Goal: Information Seeking & Learning: Check status

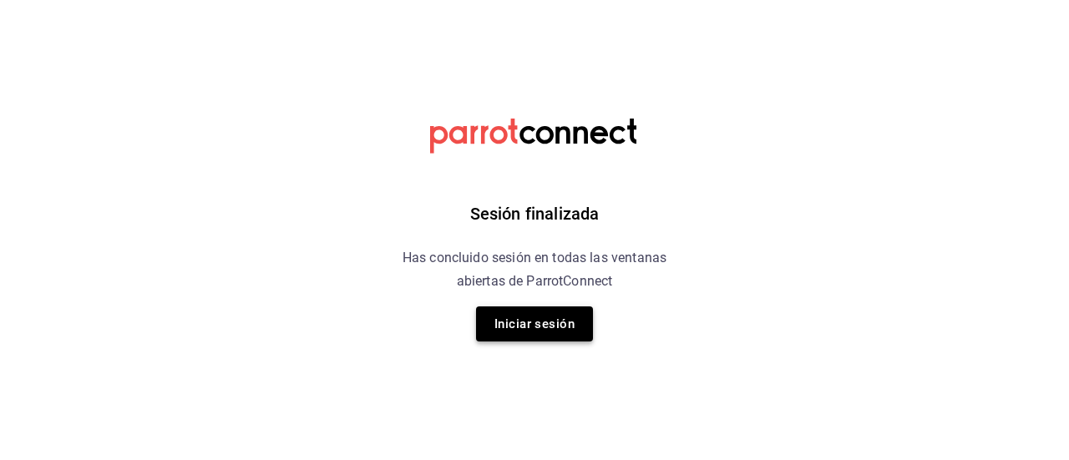
click at [538, 310] on button "Iniciar sesión" at bounding box center [534, 324] width 117 height 35
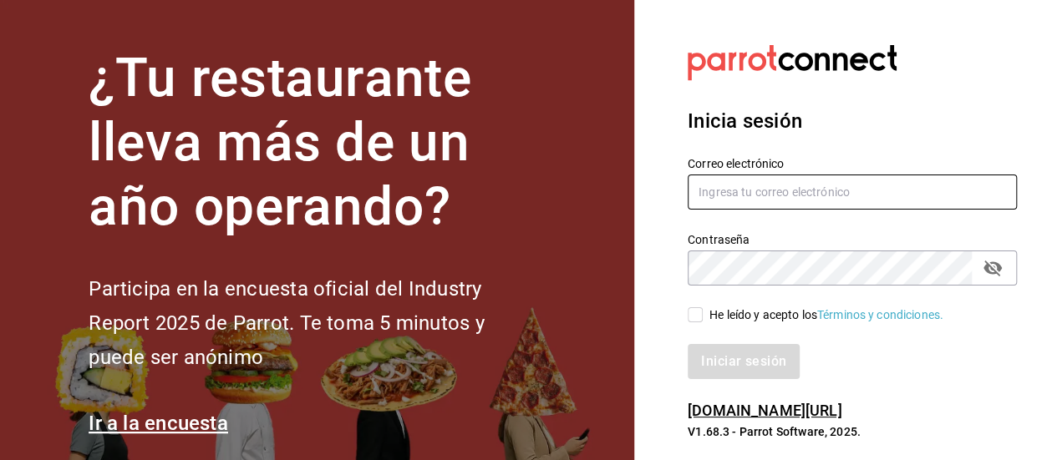
type input "jacobo.gomez@grupocosteno.com"
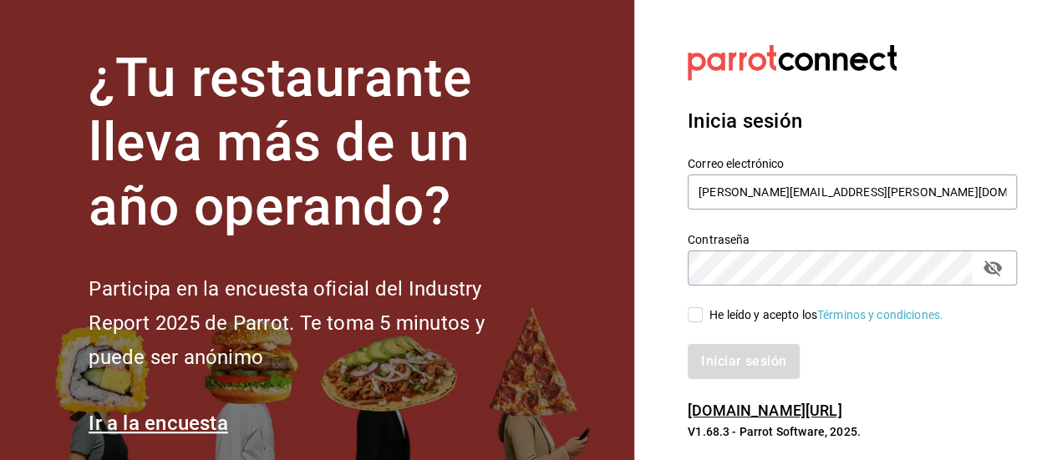
click at [711, 306] on div "He leído y acepto los Términos y condiciones." at bounding box center [851, 315] width 329 height 18
click at [703, 317] on span "He leído y acepto los Términos y condiciones." at bounding box center [823, 316] width 241 height 18
click at [703, 317] on input "He leído y acepto los Términos y condiciones." at bounding box center [694, 314] width 15 height 15
checkbox input "true"
click at [726, 353] on button "Iniciar sesión" at bounding box center [744, 361] width 114 height 35
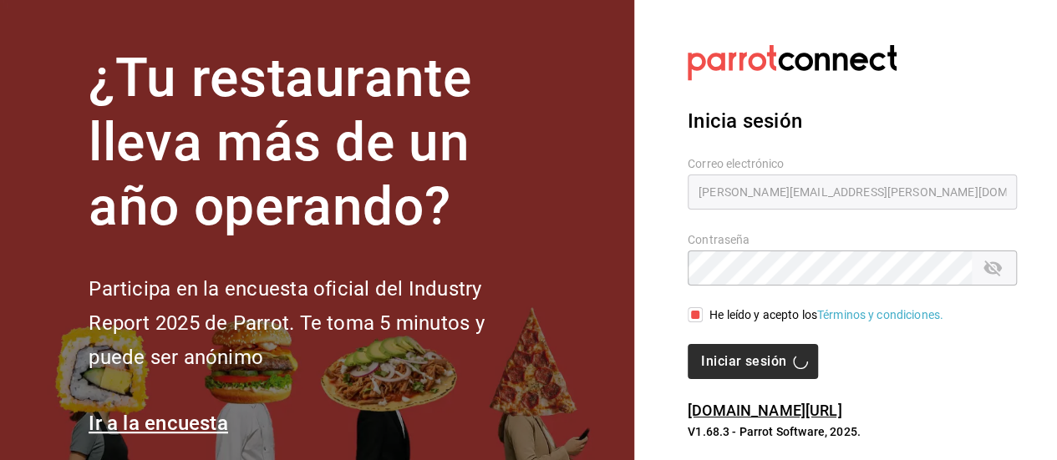
scroll to position [22, 0]
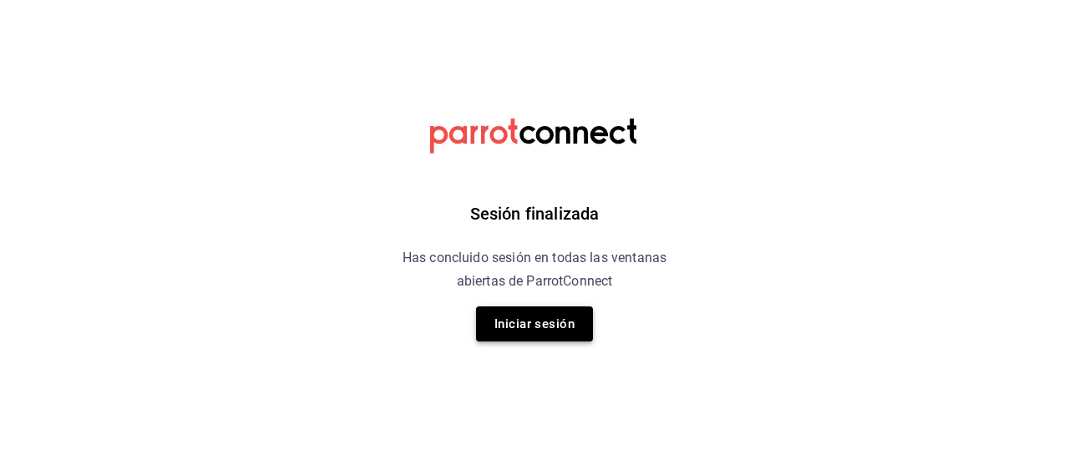
click at [558, 332] on button "Iniciar sesión" at bounding box center [534, 324] width 117 height 35
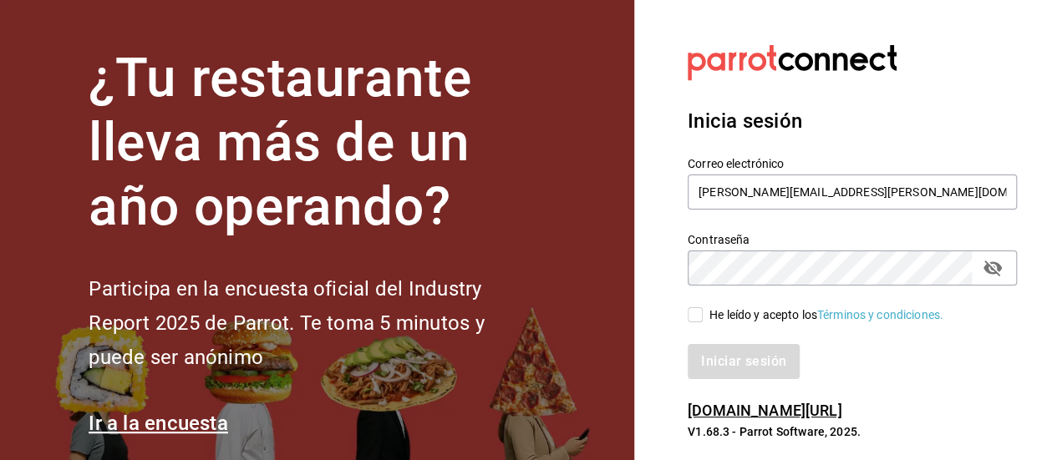
click at [694, 320] on input "He leído y acepto los Términos y condiciones." at bounding box center [694, 314] width 15 height 15
checkbox input "true"
click at [705, 360] on button "Iniciar sesión" at bounding box center [744, 361] width 114 height 35
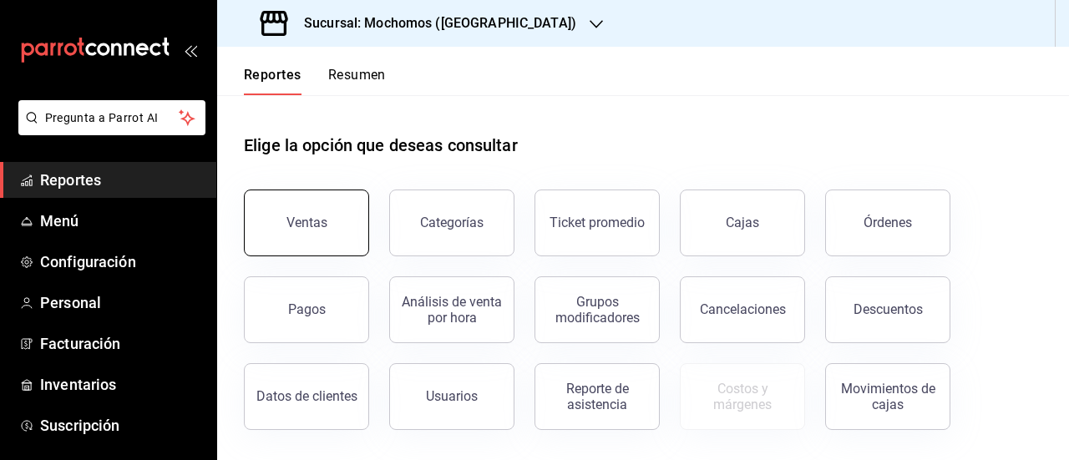
click at [327, 223] on button "Ventas" at bounding box center [306, 223] width 125 height 67
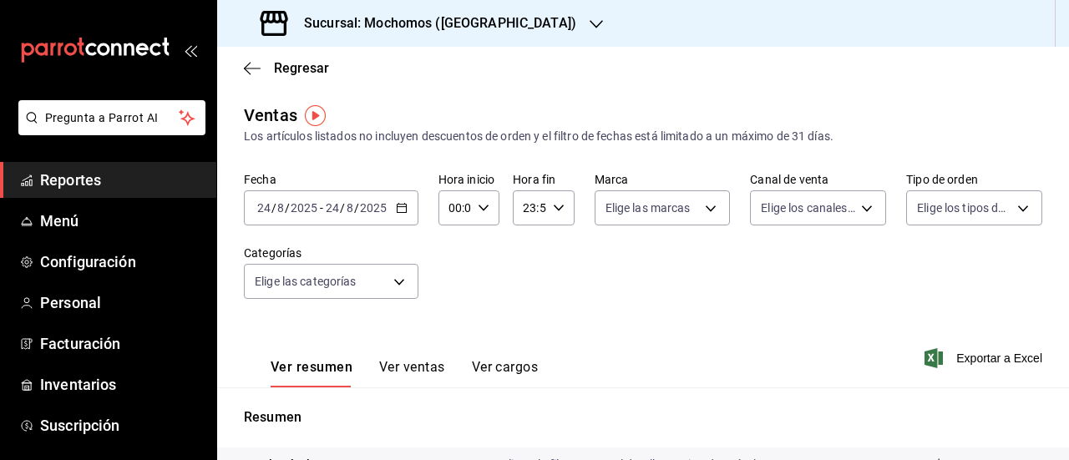
click at [399, 215] on div "[DATE] [DATE] - [DATE] [DATE]" at bounding box center [331, 207] width 175 height 35
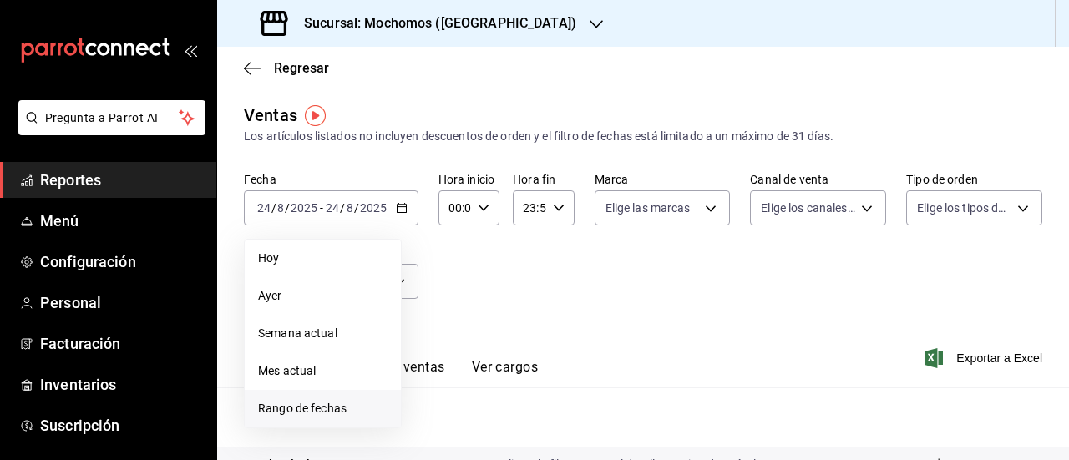
click at [337, 410] on span "Rango de fechas" at bounding box center [322, 409] width 129 height 18
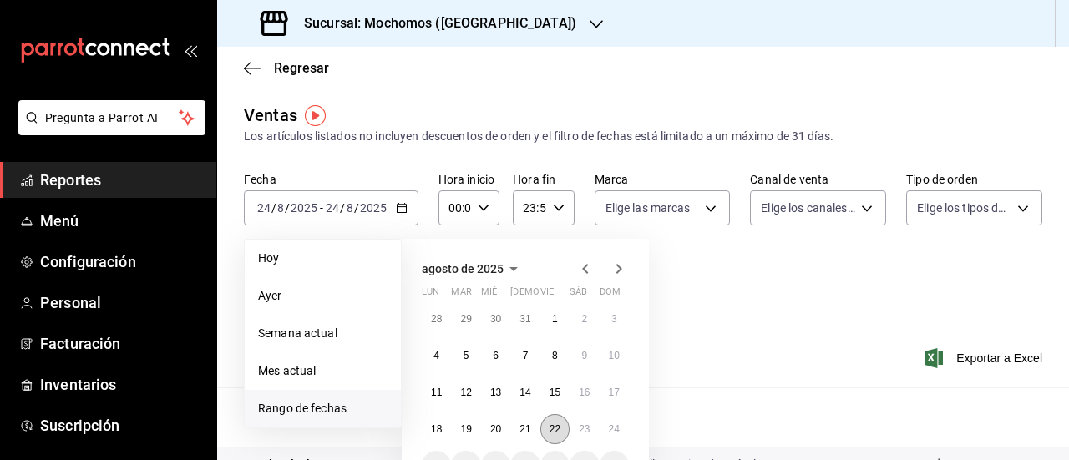
click at [561, 424] on button "22" at bounding box center [554, 429] width 29 height 30
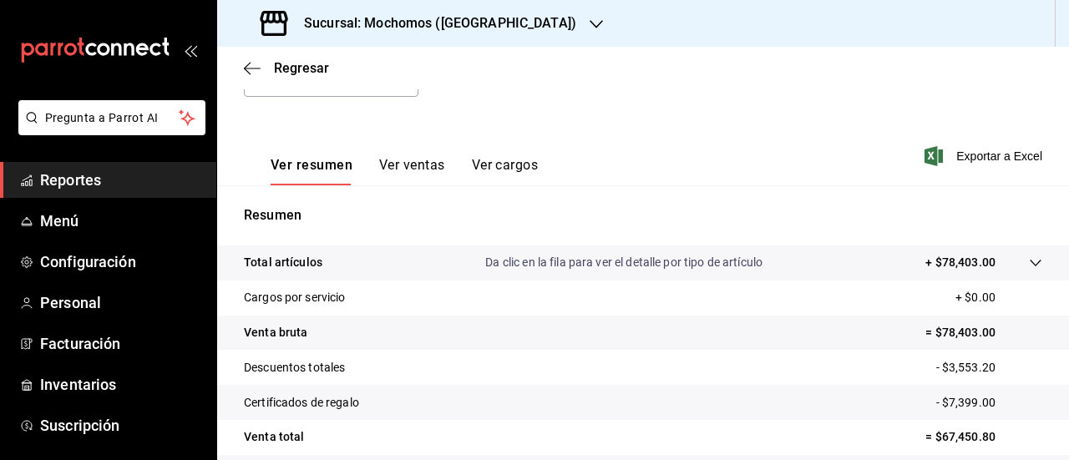
scroll to position [340, 0]
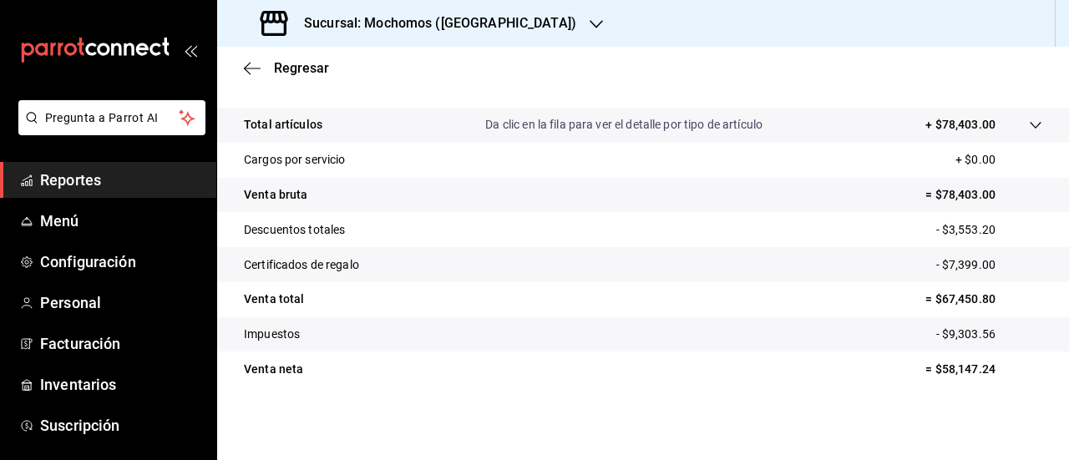
click at [556, 255] on tr "Certificados de regalo - $7,399.00" at bounding box center [643, 264] width 852 height 35
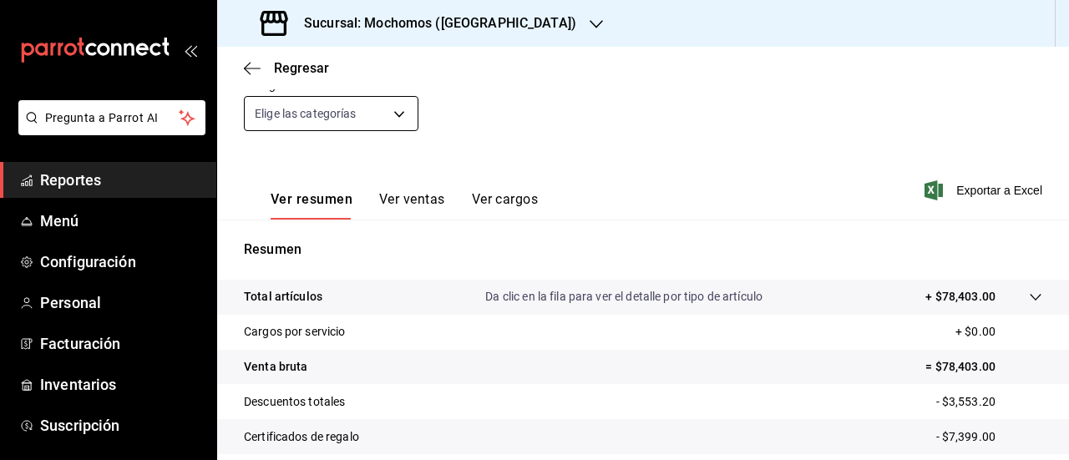
scroll to position [34, 0]
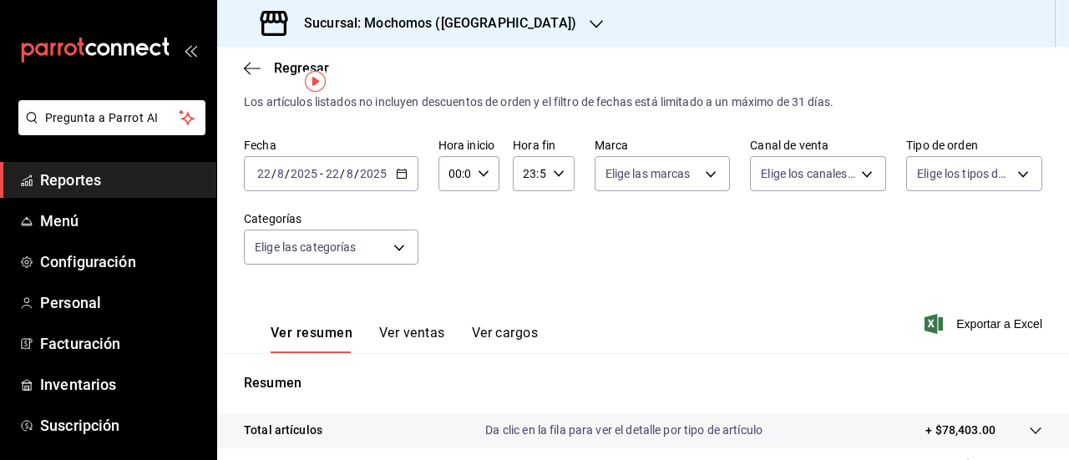
click at [405, 176] on icon "button" at bounding box center [402, 174] width 12 height 12
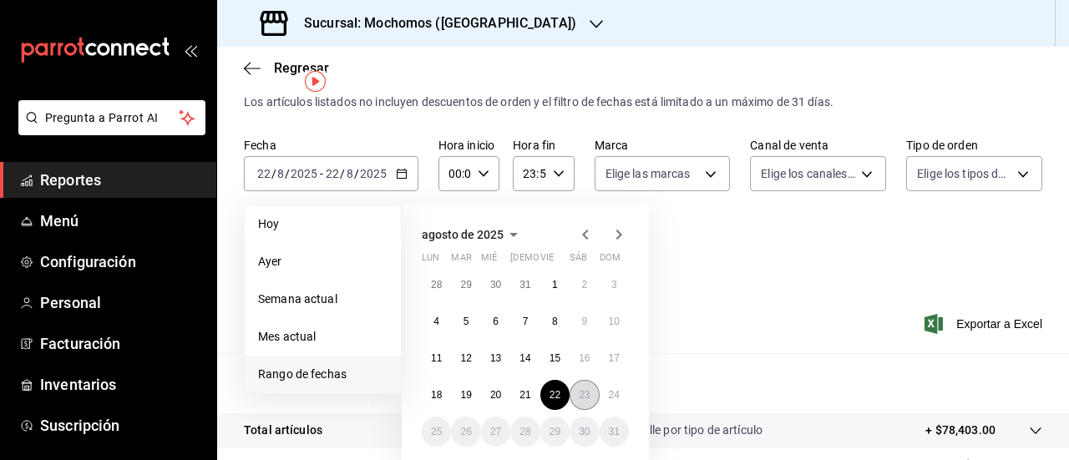
click at [581, 398] on abbr "23" at bounding box center [584, 395] width 11 height 12
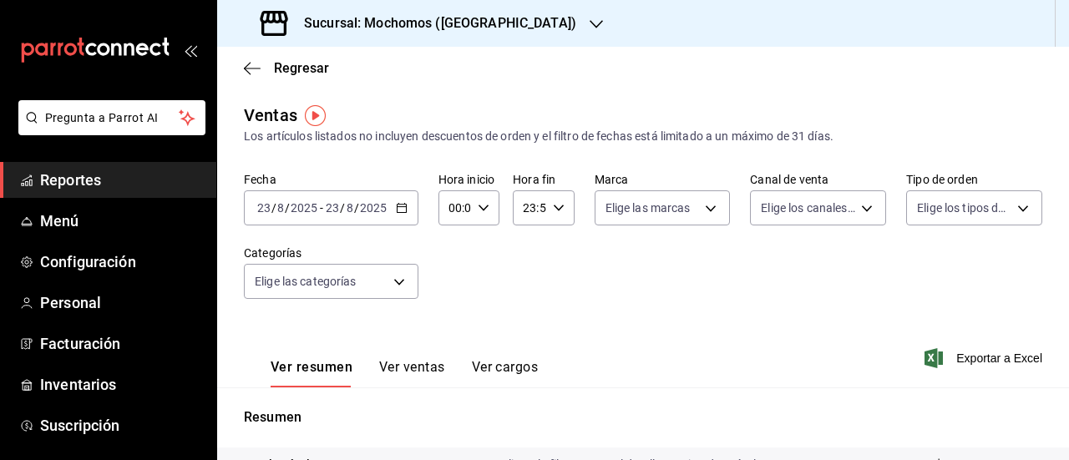
click at [400, 213] on \(Stroke\) "button" at bounding box center [402, 208] width 10 height 9
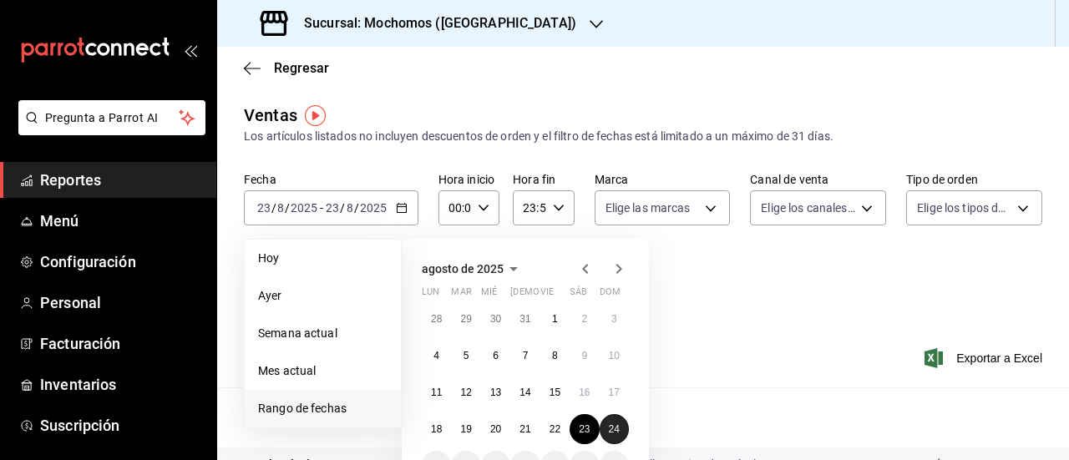
click at [617, 435] on button "24" at bounding box center [614, 429] width 29 height 30
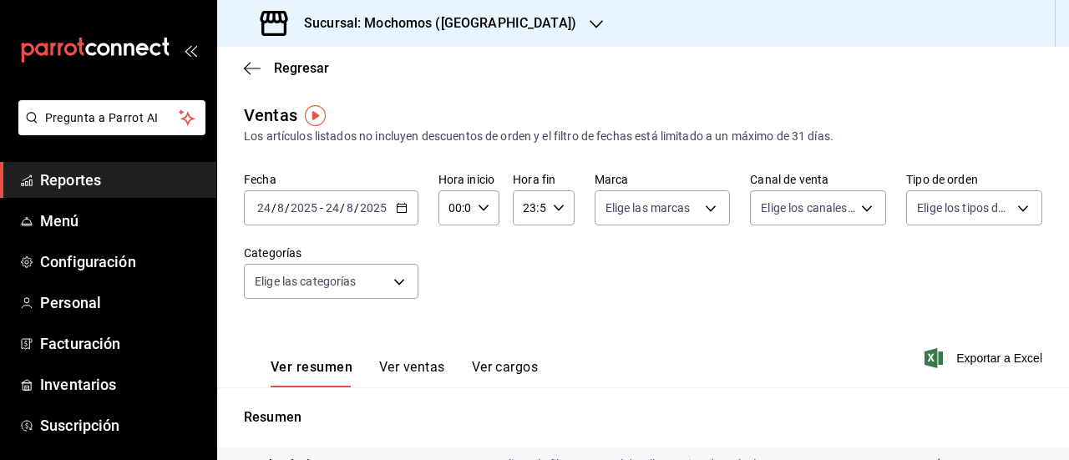
click at [322, 19] on h3 "Sucursal: Mochomos ([GEOGRAPHIC_DATA])" at bounding box center [434, 23] width 286 height 20
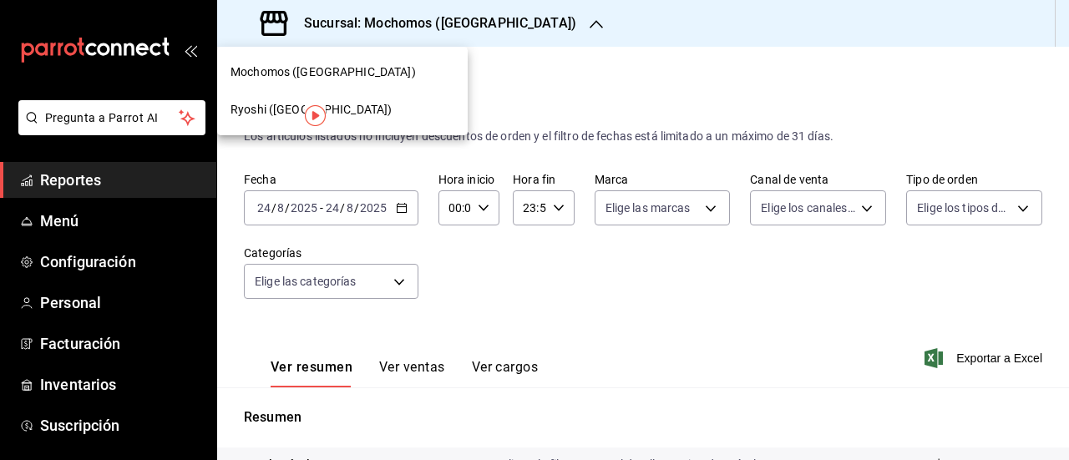
click at [266, 106] on span "Ryoshi ([GEOGRAPHIC_DATA])" at bounding box center [311, 110] width 161 height 18
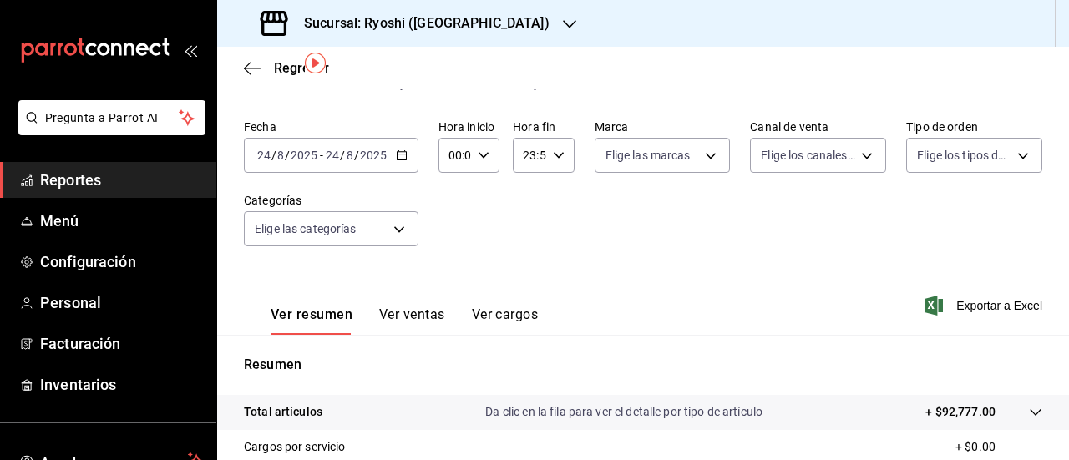
scroll to position [52, 0]
click at [325, 155] on input "24" at bounding box center [332, 156] width 15 height 13
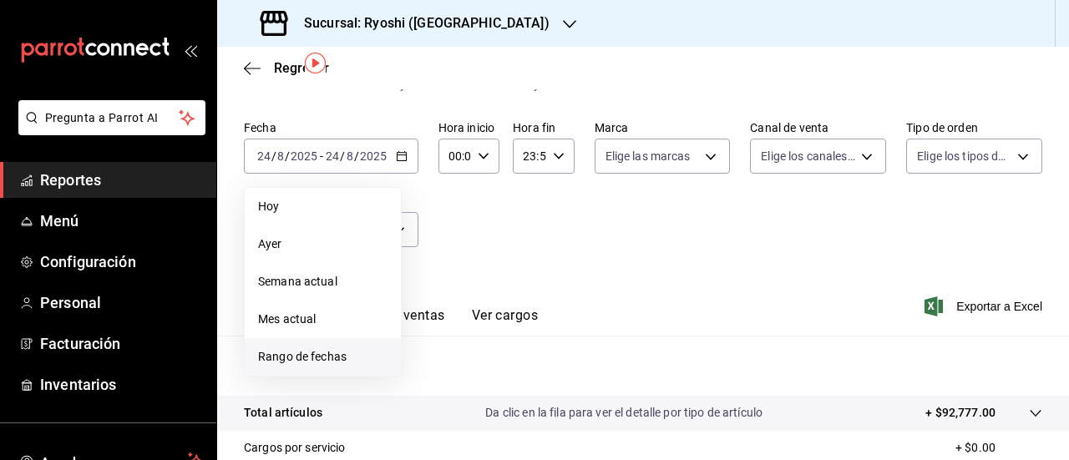
click at [322, 348] on span "Rango de fechas" at bounding box center [322, 357] width 129 height 18
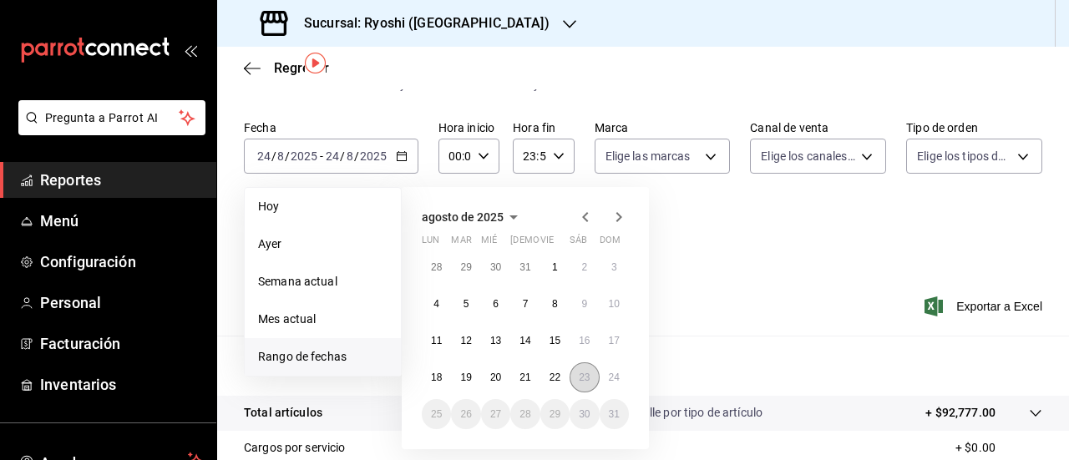
click at [585, 385] on button "23" at bounding box center [584, 378] width 29 height 30
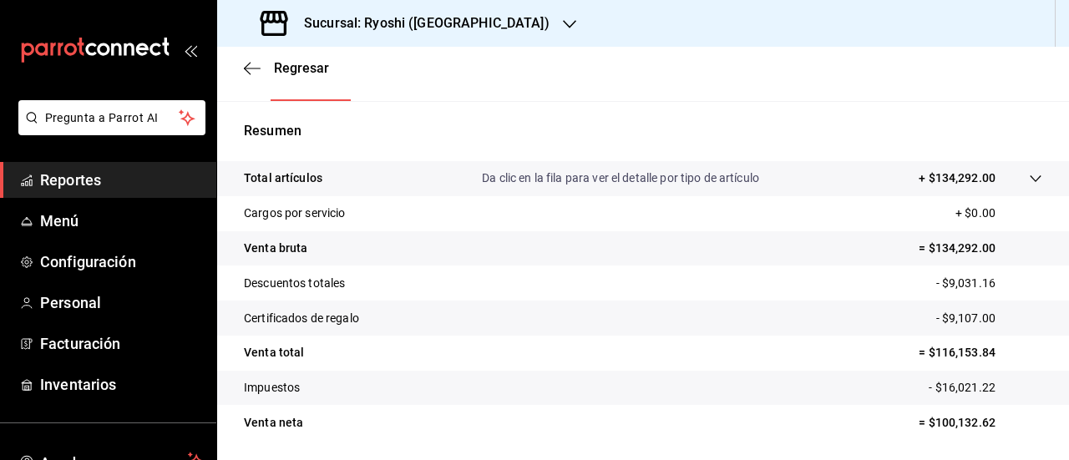
scroll to position [294, 0]
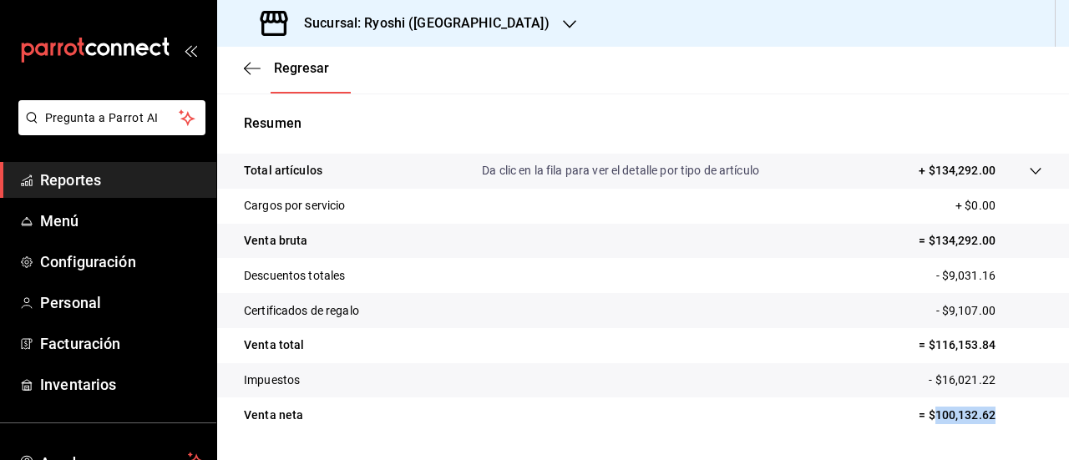
drag, startPoint x: 926, startPoint y: 412, endPoint x: 982, endPoint y: 419, distance: 57.2
click at [982, 419] on p "= $100,132.62" at bounding box center [981, 416] width 124 height 18
copy p "100,132.62"
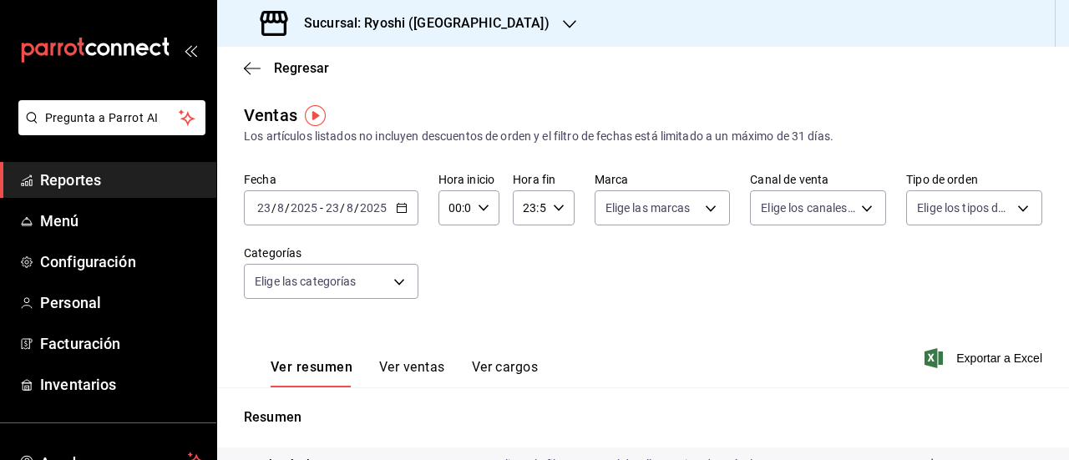
click at [403, 208] on icon "button" at bounding box center [402, 208] width 12 height 12
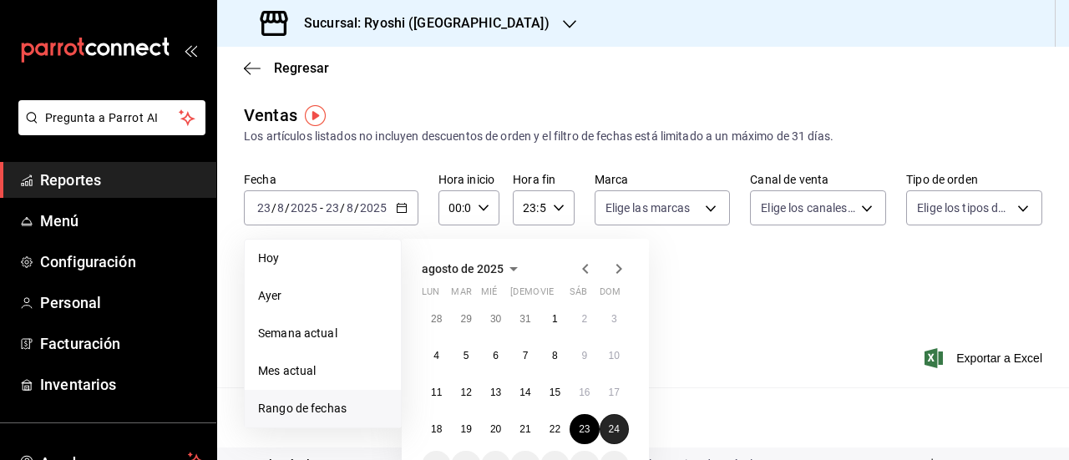
click at [627, 435] on button "24" at bounding box center [614, 429] width 29 height 30
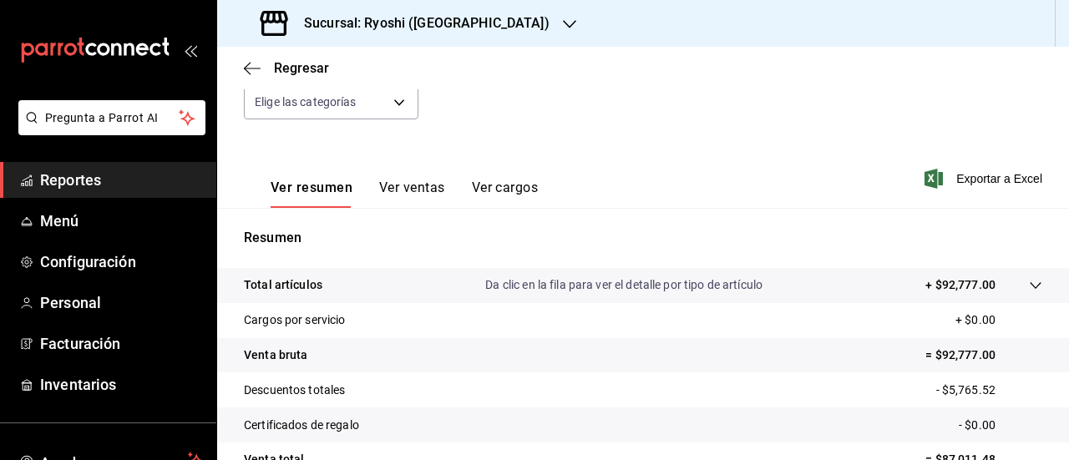
scroll to position [340, 0]
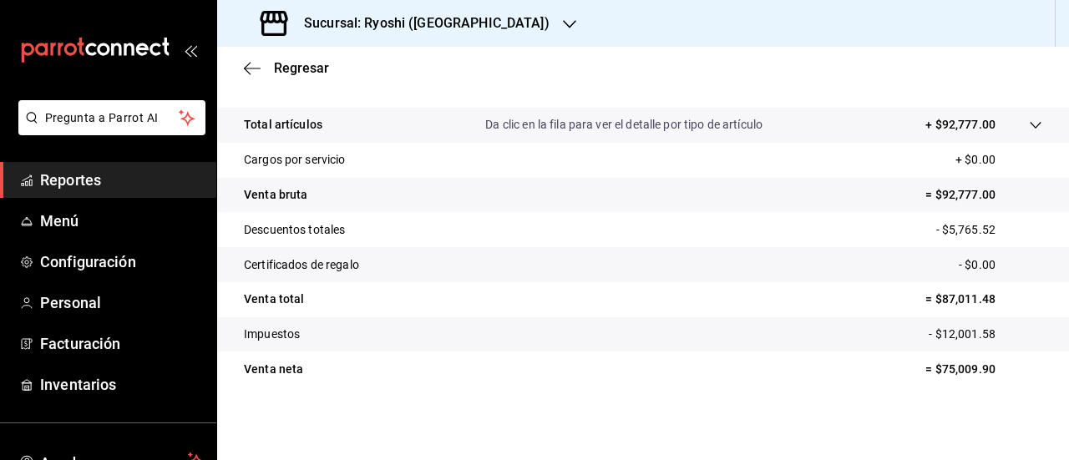
click at [344, 28] on h3 "Sucursal: Ryoshi ([GEOGRAPHIC_DATA])" at bounding box center [420, 23] width 259 height 20
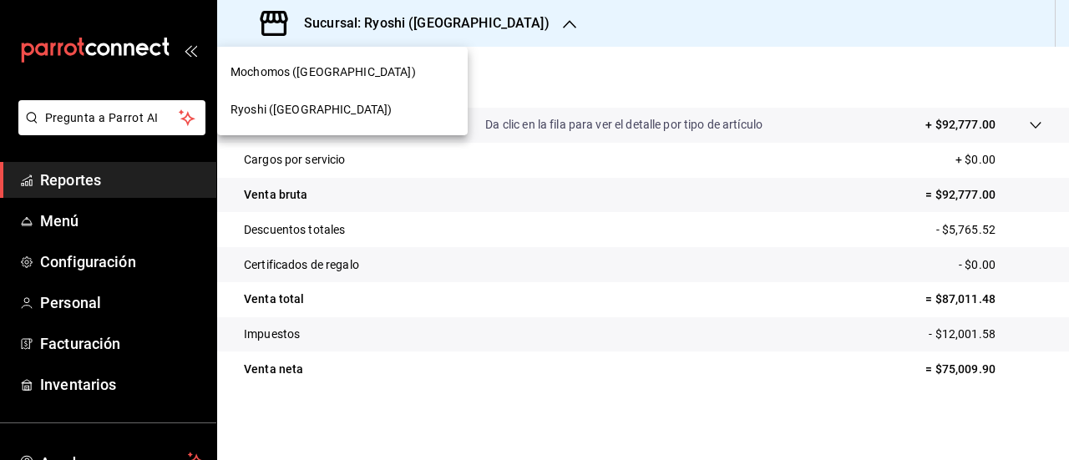
click at [311, 78] on span "Mochomos ([GEOGRAPHIC_DATA])" at bounding box center [323, 72] width 185 height 18
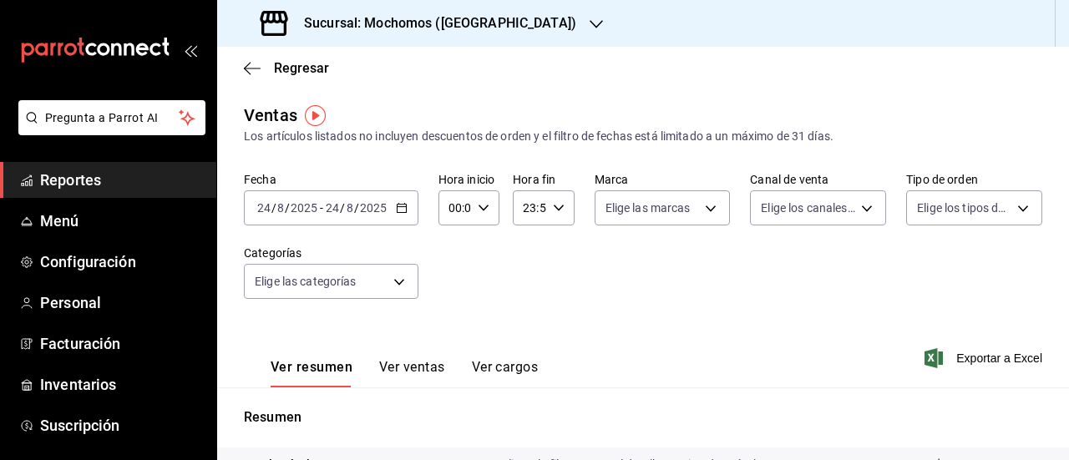
click at [399, 206] on icon "button" at bounding box center [402, 208] width 12 height 12
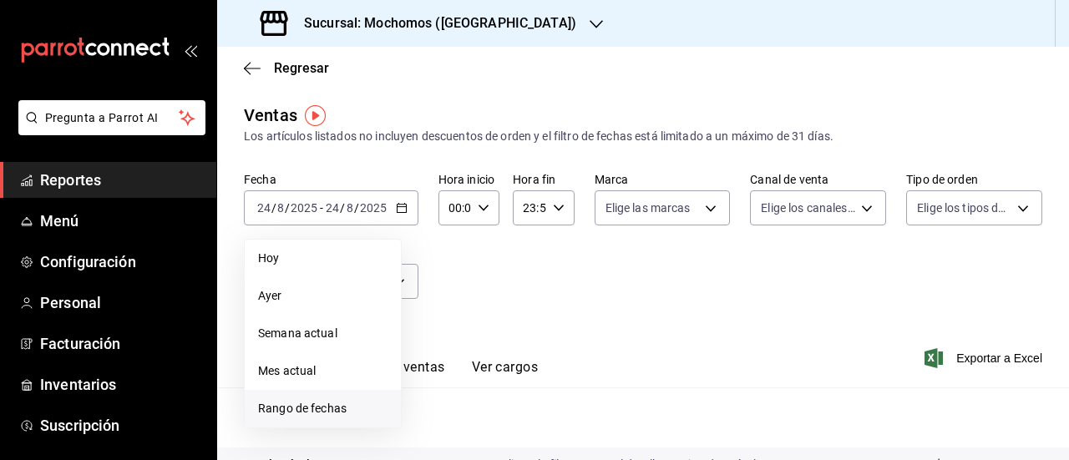
click at [307, 411] on span "Rango de fechas" at bounding box center [322, 409] width 129 height 18
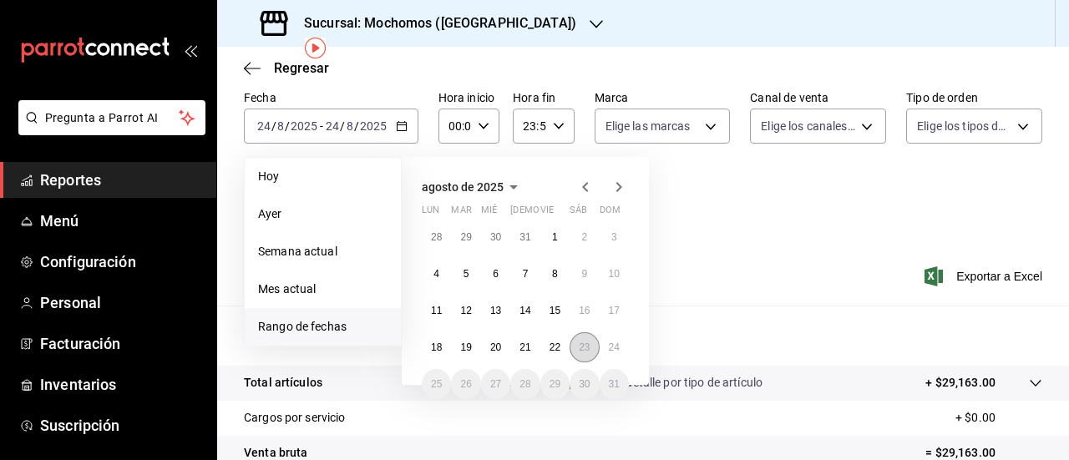
scroll to position [83, 0]
click at [581, 346] on abbr "23" at bounding box center [584, 347] width 11 height 12
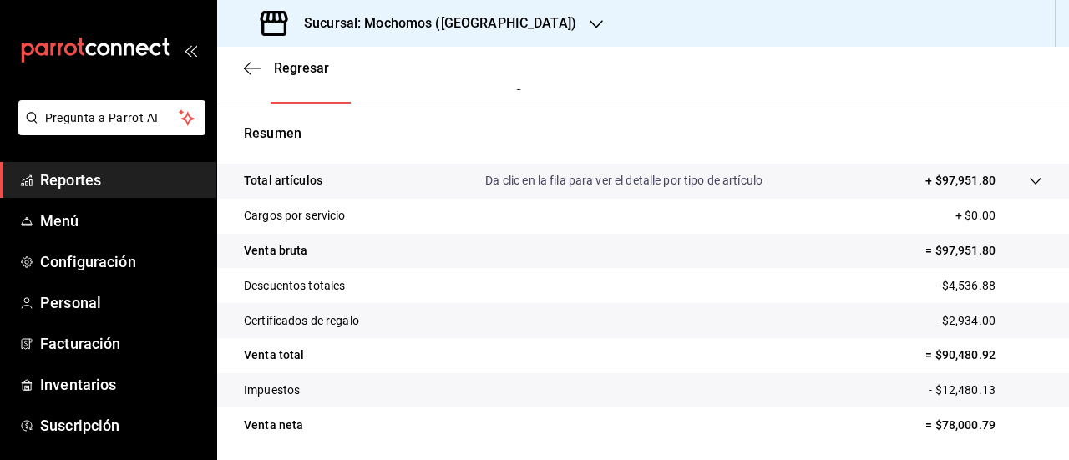
scroll to position [340, 0]
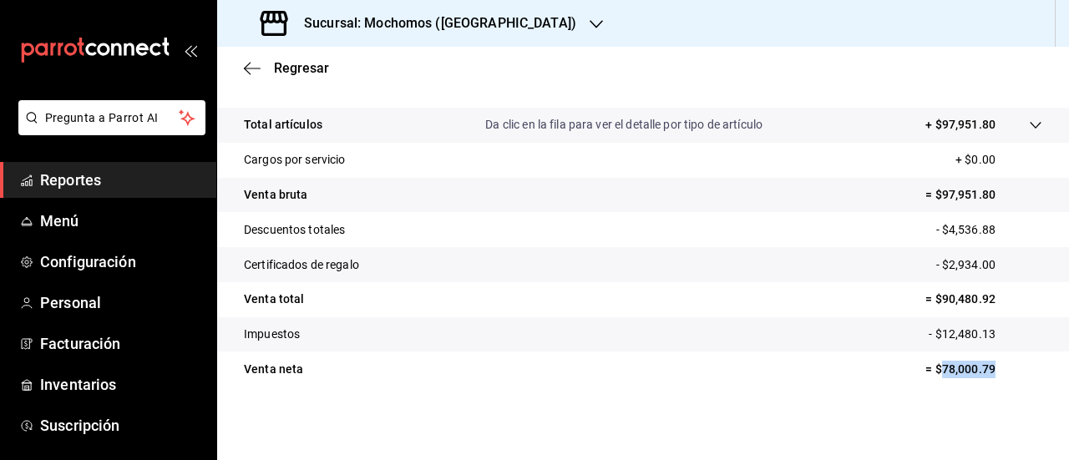
drag, startPoint x: 931, startPoint y: 372, endPoint x: 988, endPoint y: 373, distance: 57.6
click at [988, 373] on p "= $78,000.79" at bounding box center [984, 370] width 117 height 18
copy p "78,000.79"
click at [366, 15] on h3 "Sucursal: Mochomos ([GEOGRAPHIC_DATA])" at bounding box center [434, 23] width 286 height 20
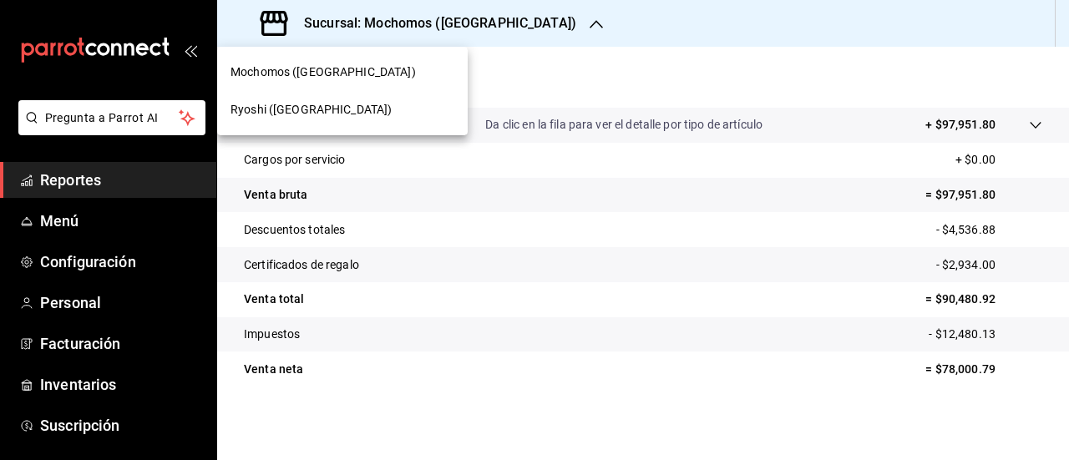
click at [474, 291] on div at bounding box center [534, 230] width 1069 height 460
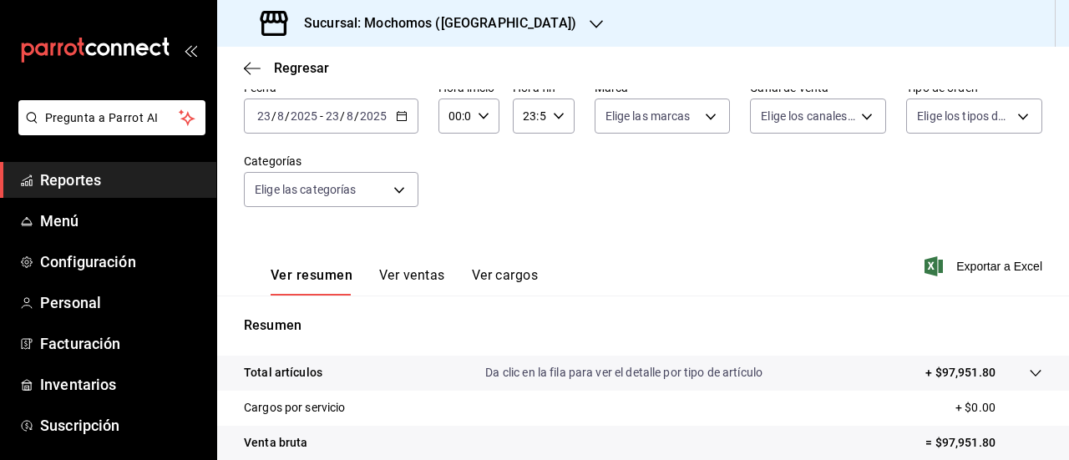
scroll to position [70, 0]
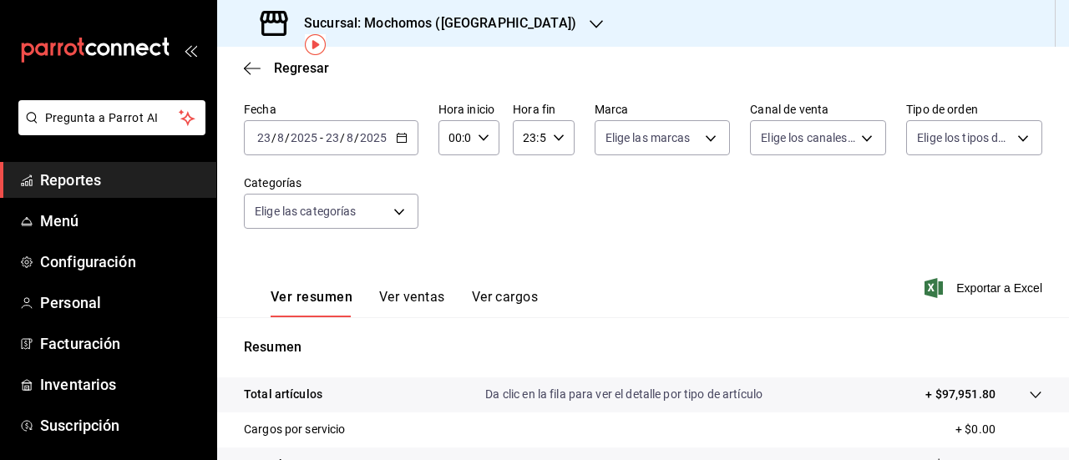
click at [304, 140] on input "2025" at bounding box center [304, 137] width 28 height 13
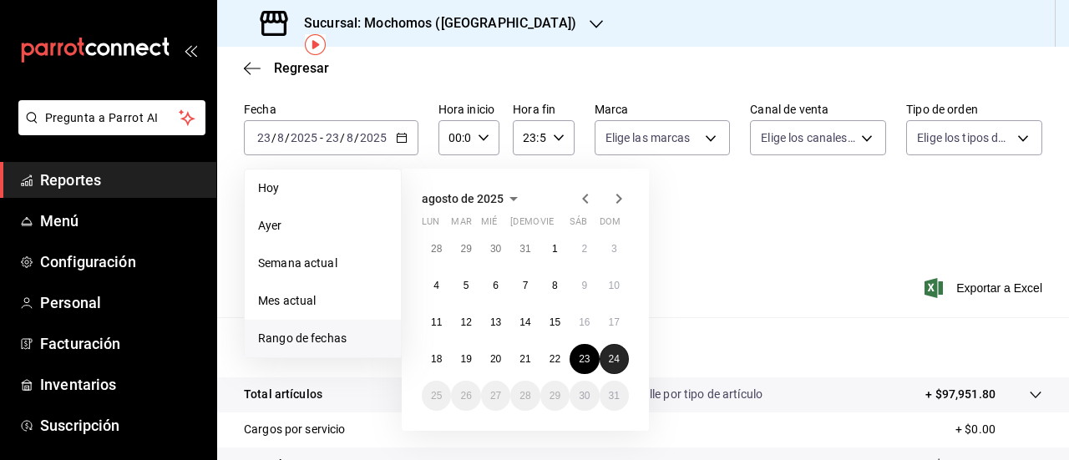
click at [605, 350] on button "24" at bounding box center [614, 359] width 29 height 30
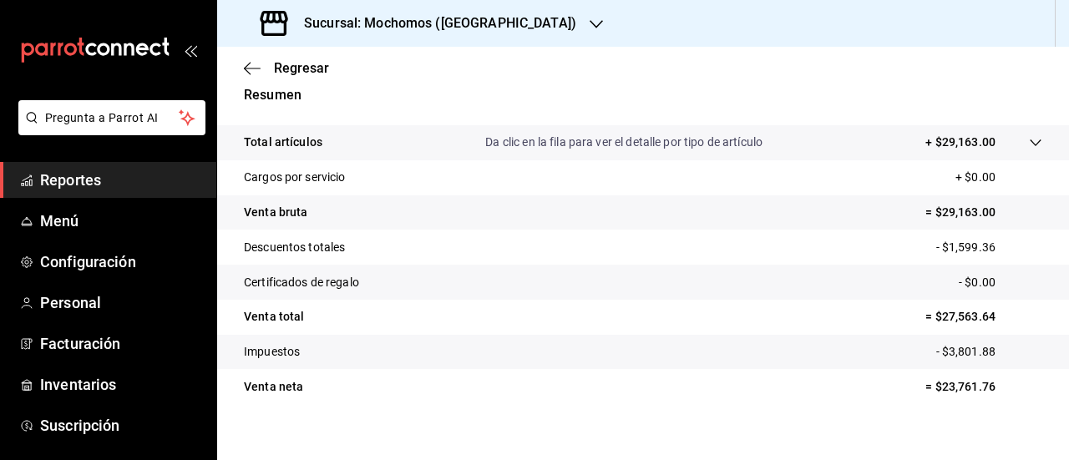
scroll to position [327, 0]
